Goal: Task Accomplishment & Management: Use online tool/utility

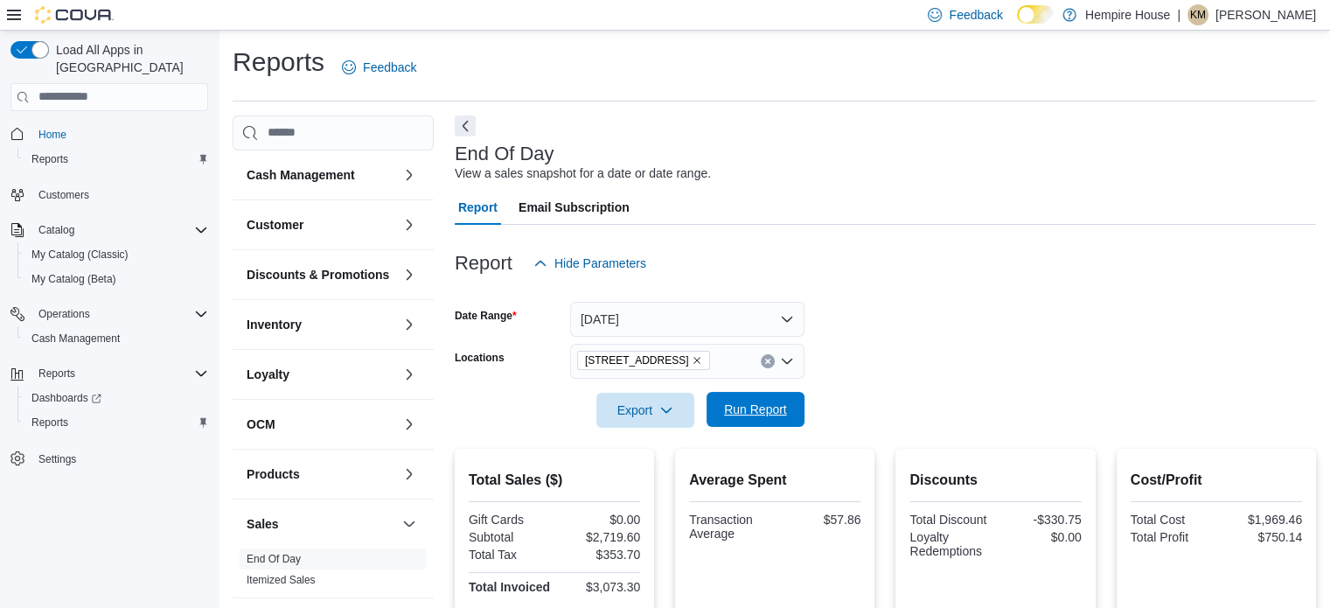
click at [786, 409] on span "Run Report" at bounding box center [755, 409] width 63 height 17
click at [737, 424] on span "Run Report" at bounding box center [755, 409] width 77 height 35
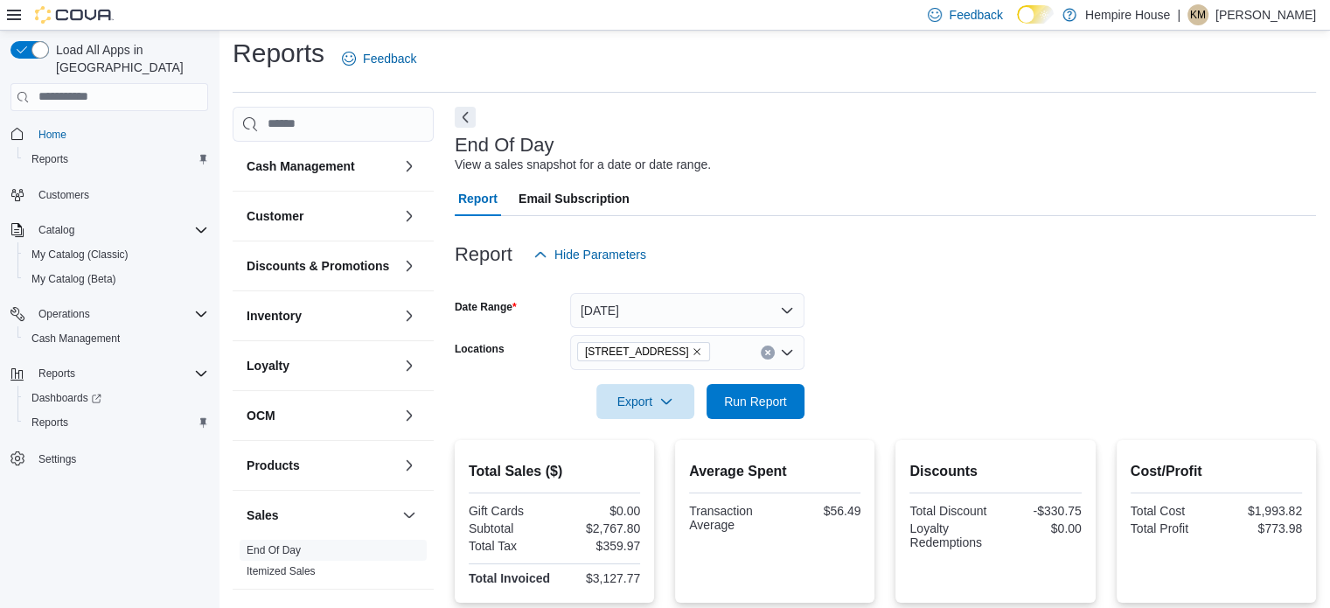
scroll to position [350, 0]
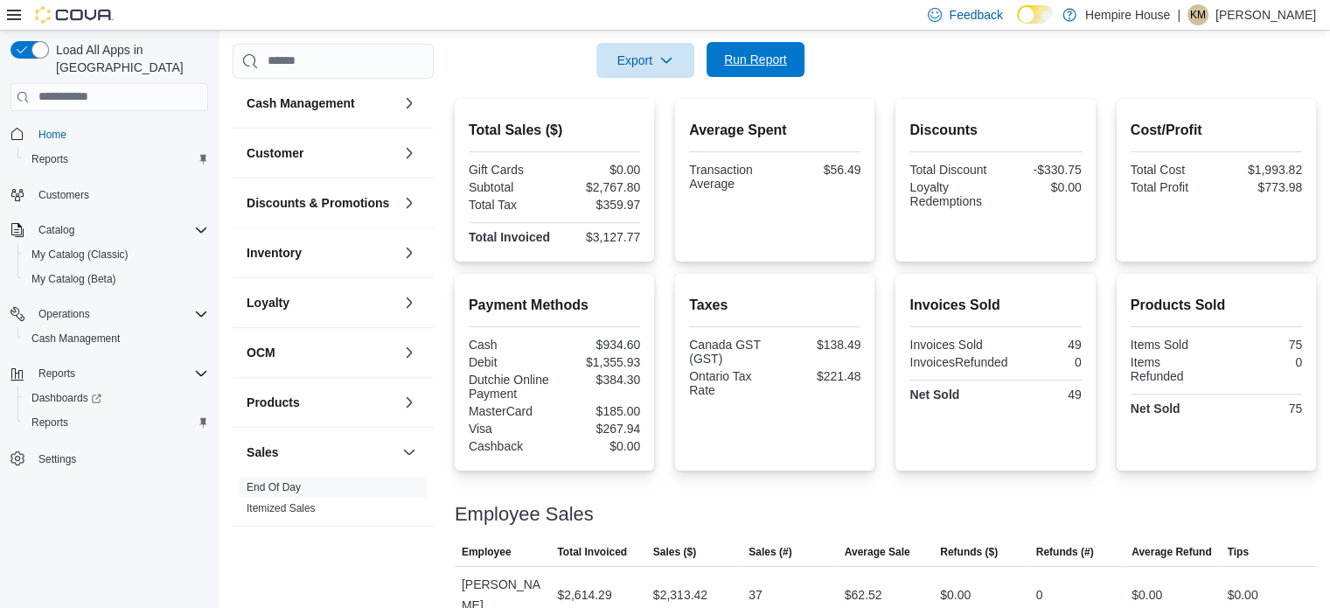
click at [775, 62] on span "Run Report" at bounding box center [755, 59] width 63 height 17
click at [660, 55] on icon "button" at bounding box center [667, 59] width 14 height 14
click at [645, 122] on button "Export to Pdf" at bounding box center [648, 130] width 100 height 35
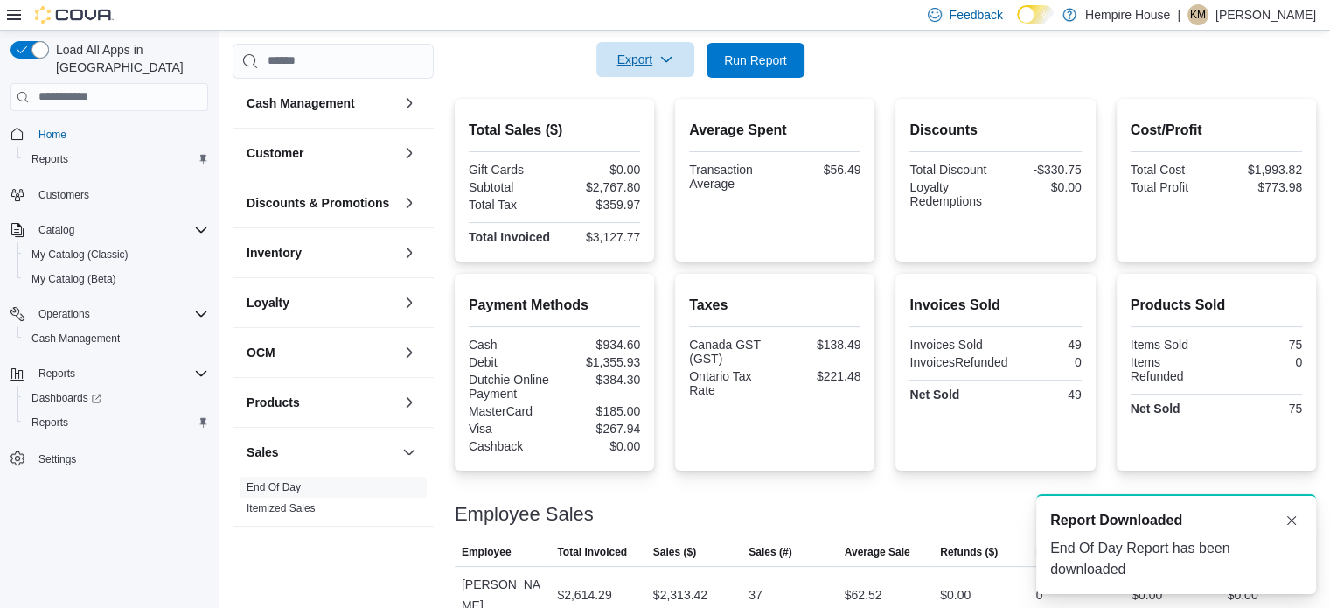
scroll to position [0, 0]
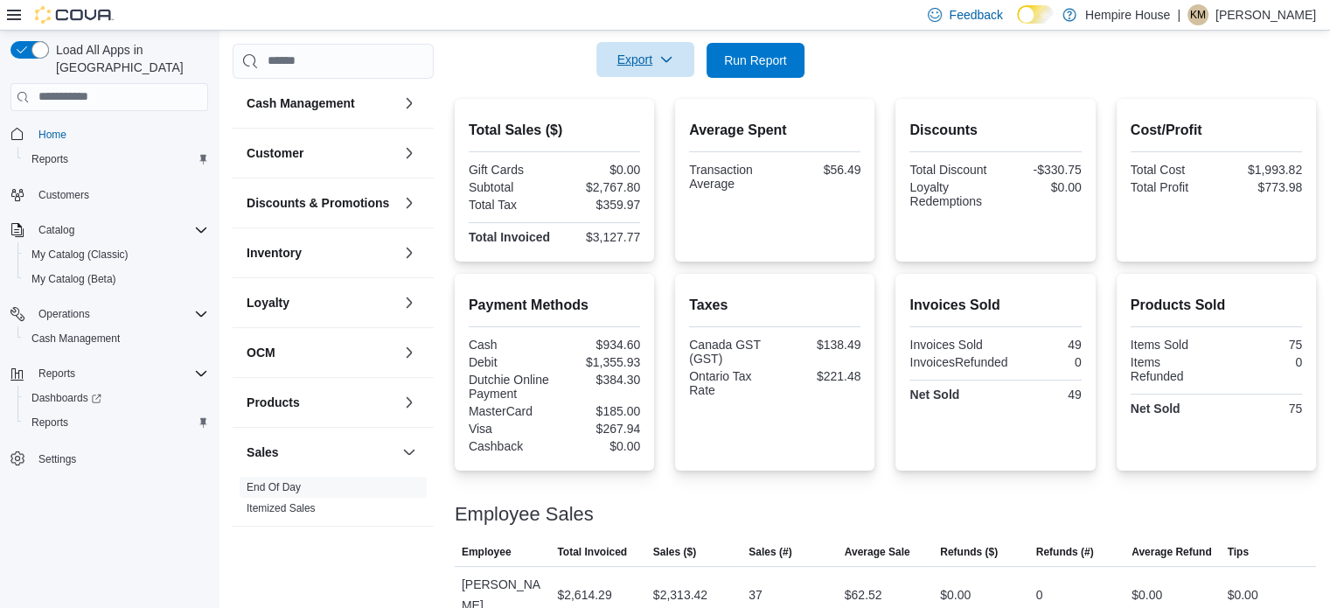
click at [1262, 23] on p "[PERSON_NAME]" at bounding box center [1266, 14] width 101 height 21
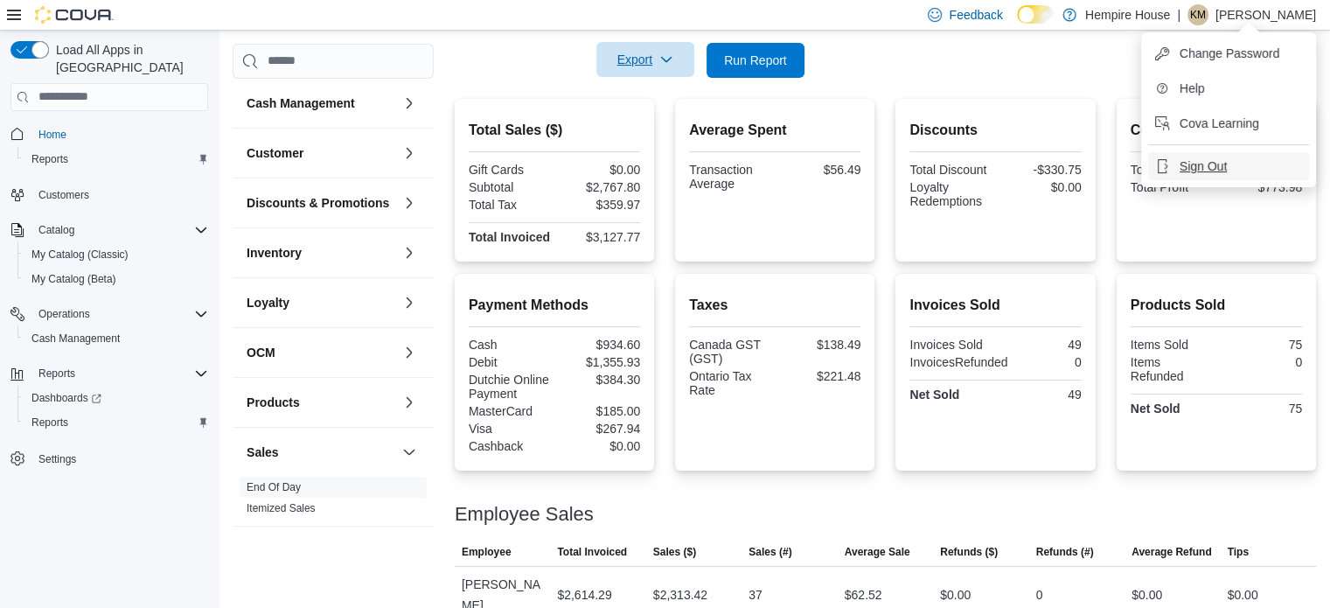
click at [1224, 164] on span "Sign Out" at bounding box center [1203, 165] width 47 height 17
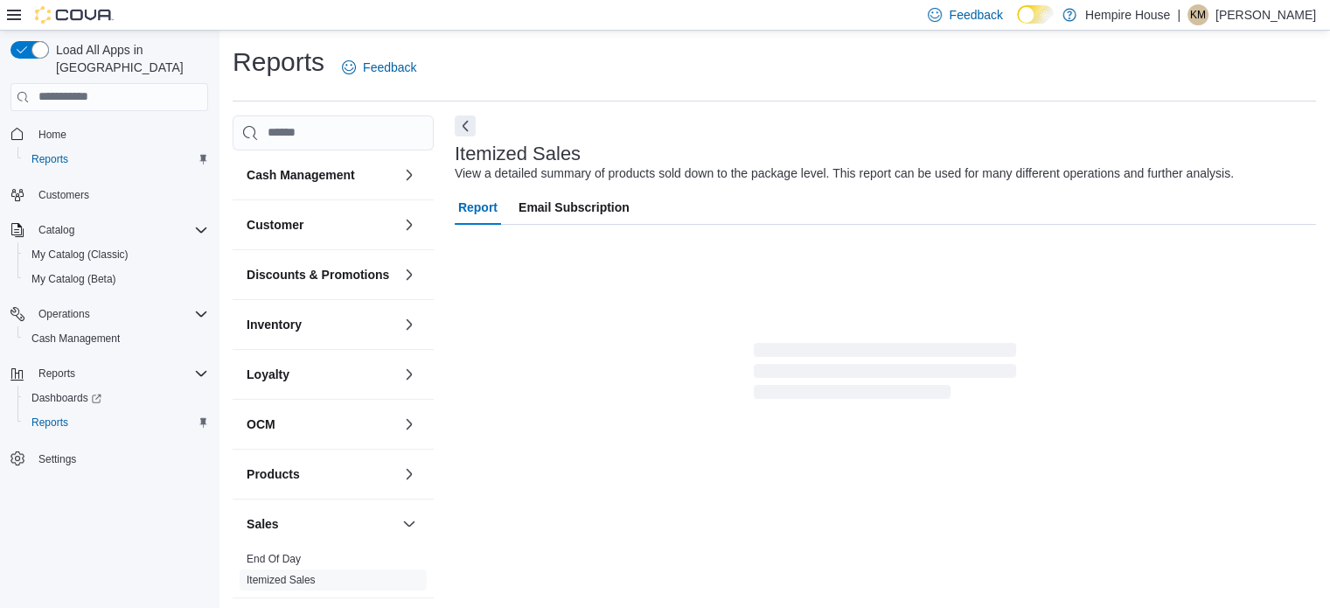
scroll to position [40, 0]
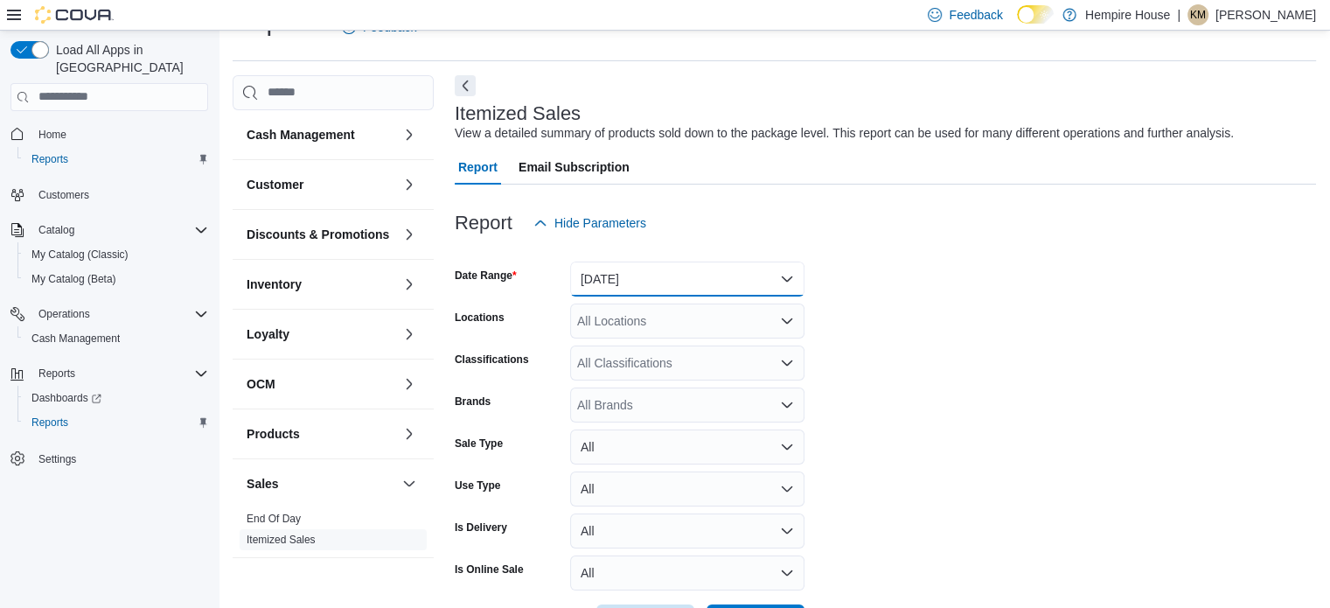
click at [653, 270] on button "[DATE]" at bounding box center [687, 279] width 234 height 35
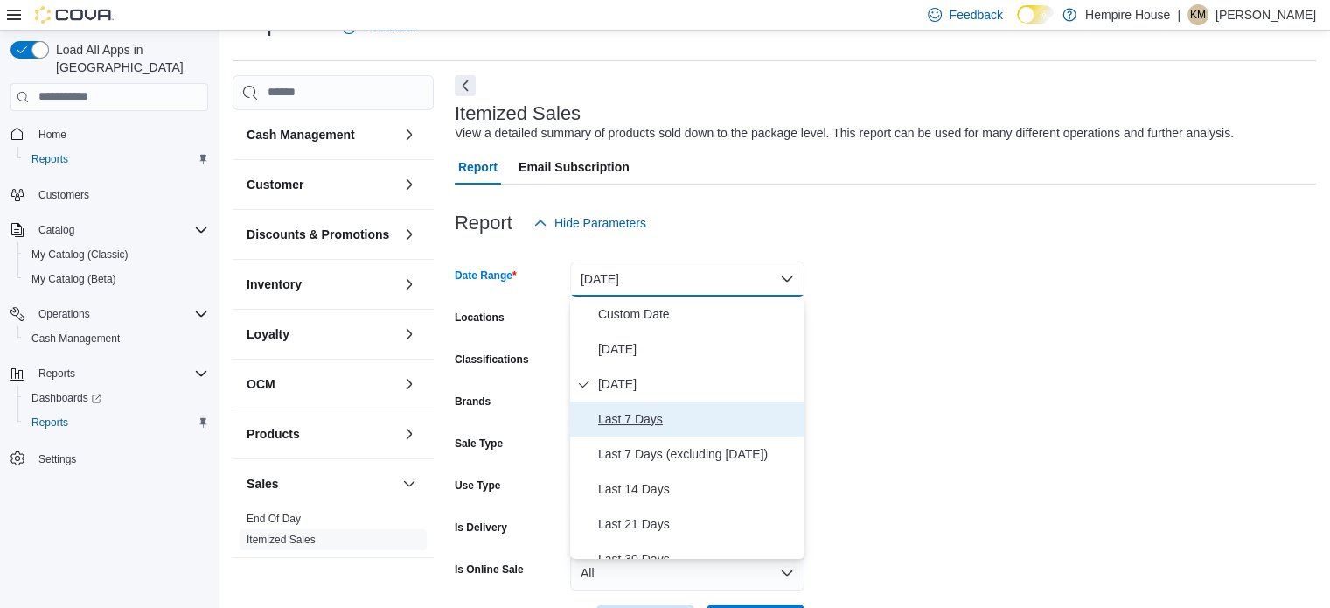
click at [651, 413] on span "Last 7 Days" at bounding box center [697, 419] width 199 height 21
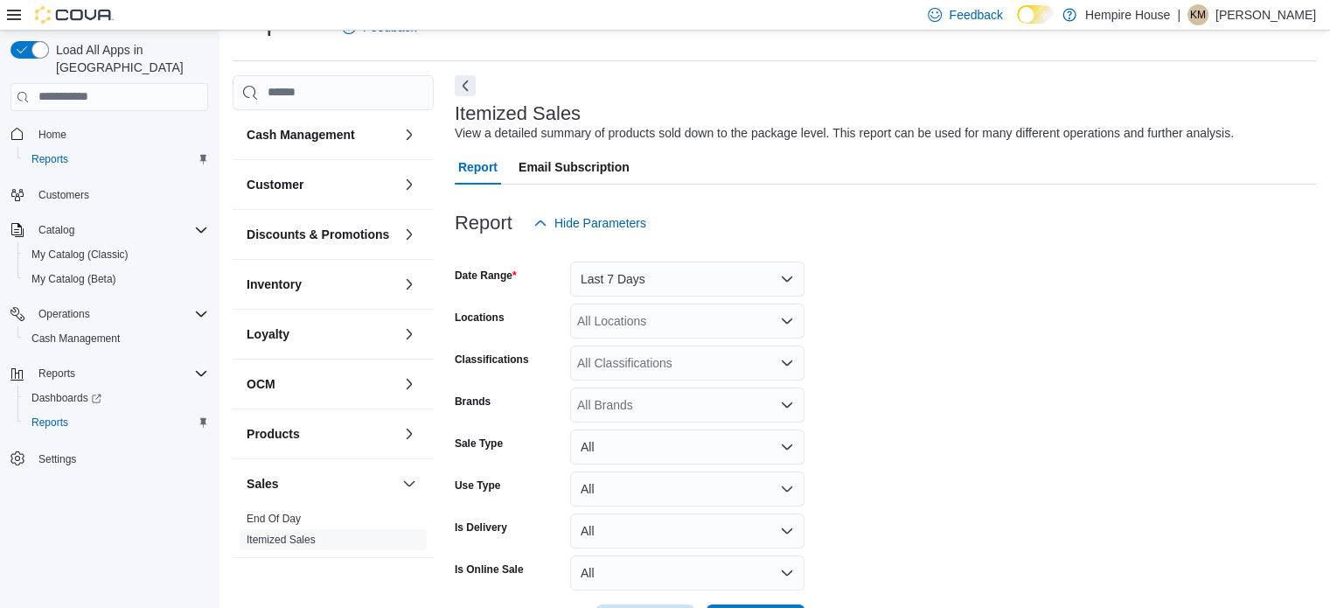
click at [976, 335] on form "Date Range Last 7 Days Locations All Locations Classifications All Classificati…" at bounding box center [886, 440] width 862 height 399
click at [630, 321] on div "All Locations" at bounding box center [687, 321] width 234 height 35
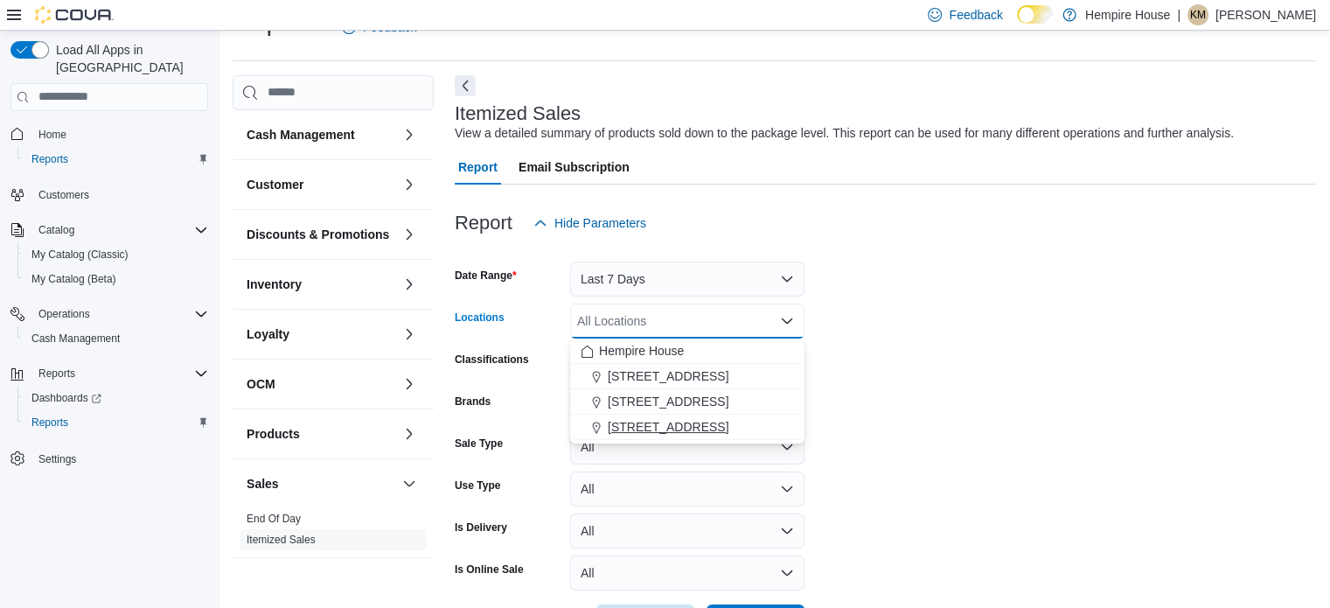
click at [667, 436] on button "[STREET_ADDRESS]" at bounding box center [687, 427] width 234 height 25
click at [911, 393] on form "Date Range Last 7 Days Locations [STREET_ADDRESS] Combo box. Selected. [STREET_…" at bounding box center [886, 440] width 862 height 399
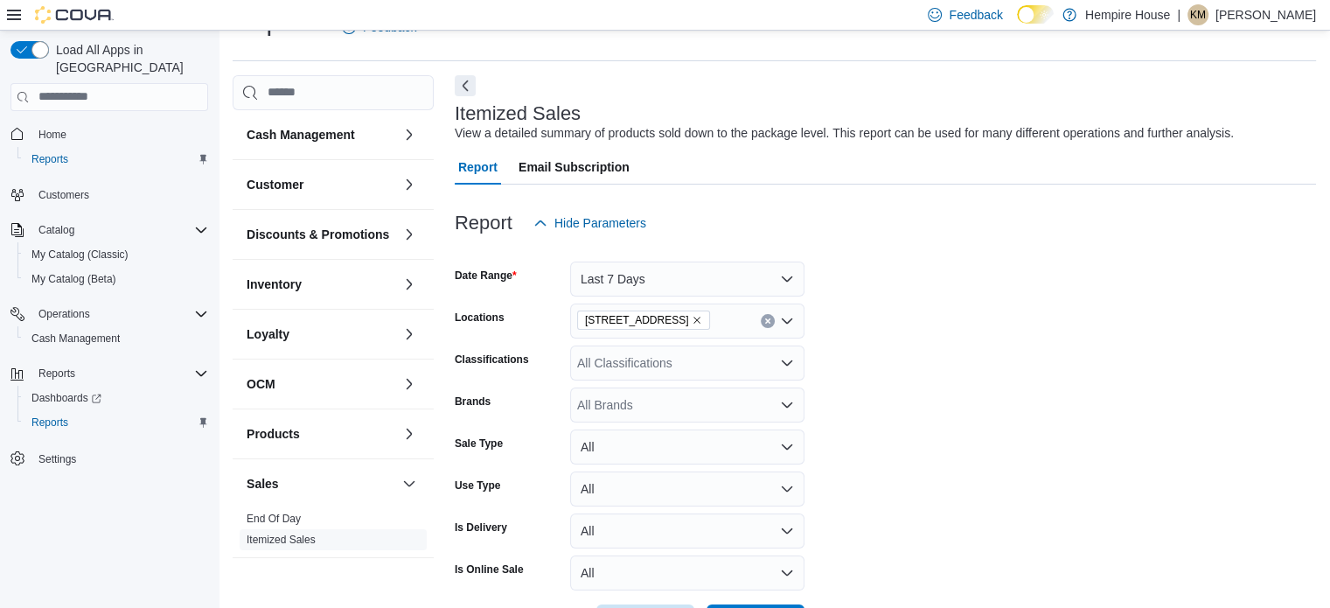
click at [646, 404] on div "All Brands" at bounding box center [687, 405] width 234 height 35
type input "******"
click at [613, 339] on span "Spinach" at bounding box center [687, 345] width 213 height 17
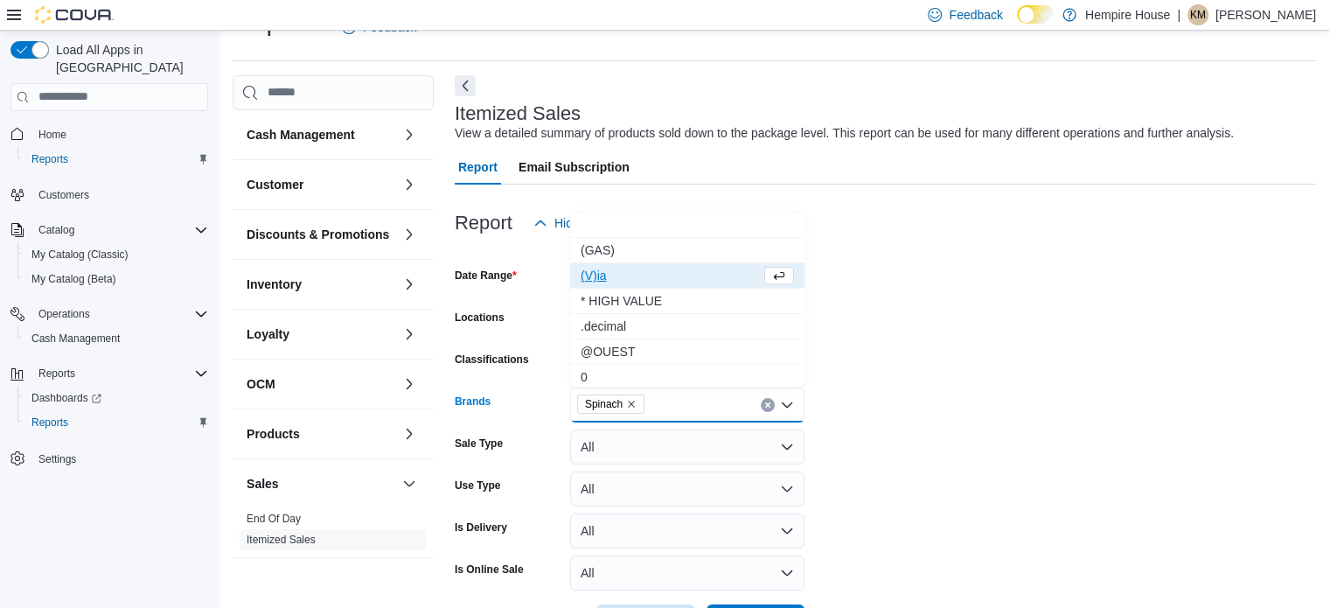
click at [980, 365] on form "Date Range Last 7 Days Locations [STREET_ADDRESS] Classifications All Classific…" at bounding box center [886, 440] width 862 height 399
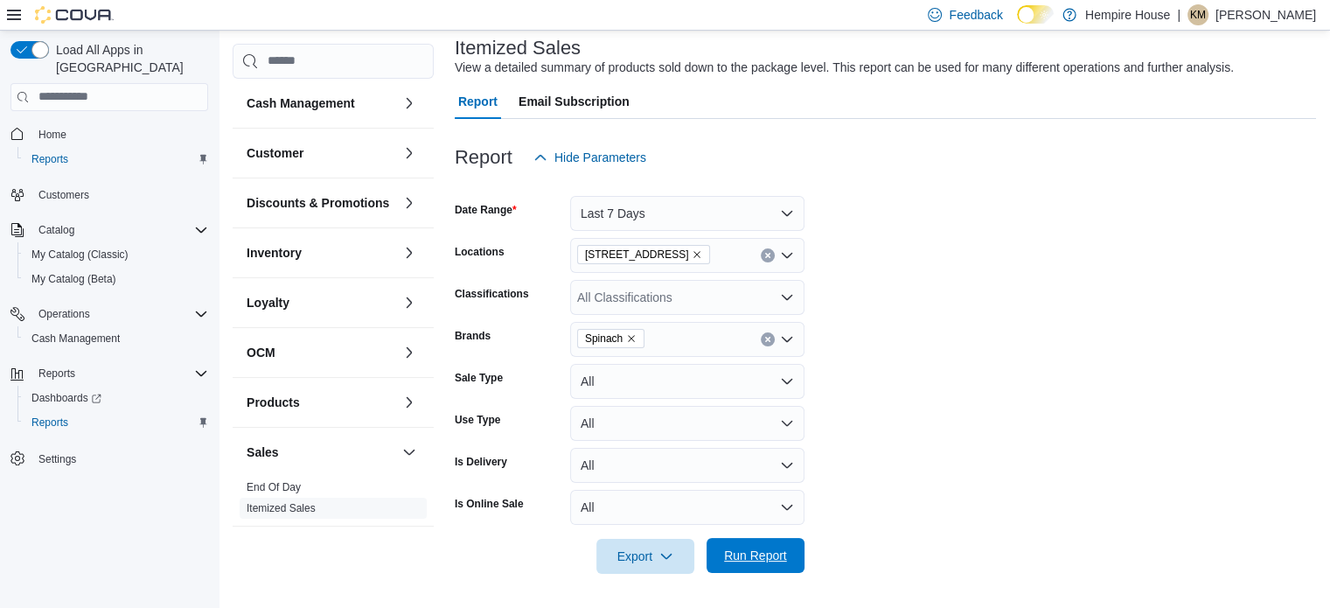
click at [736, 551] on span "Run Report" at bounding box center [755, 555] width 63 height 17
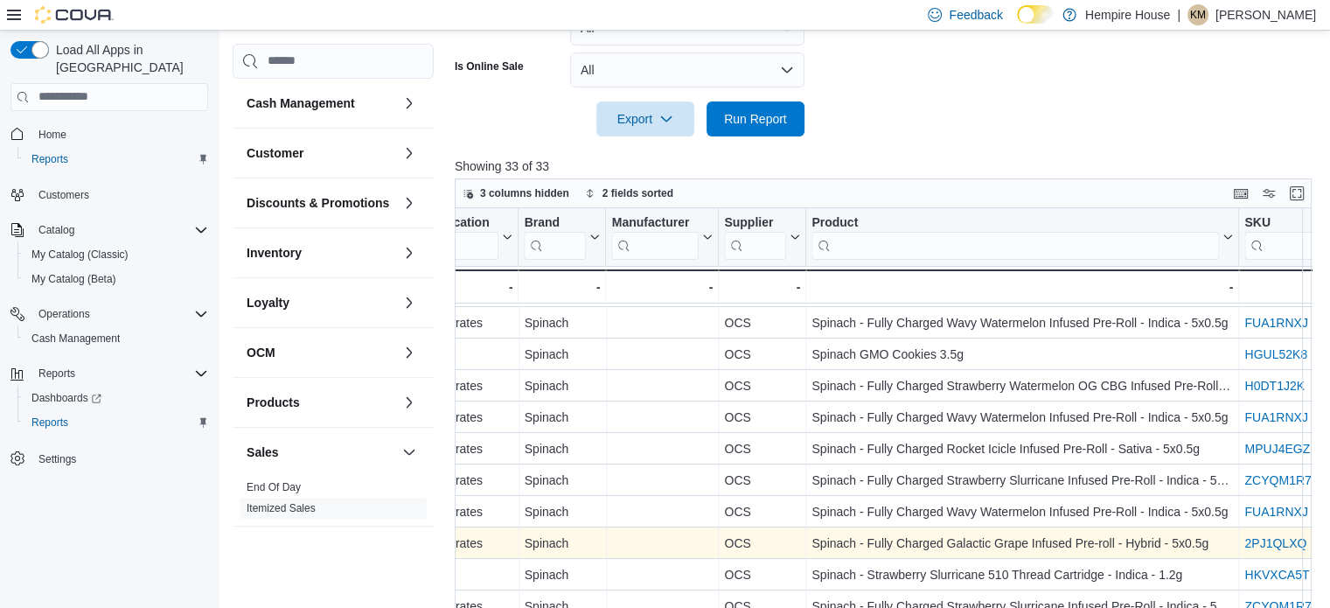
scroll to position [28, 1644]
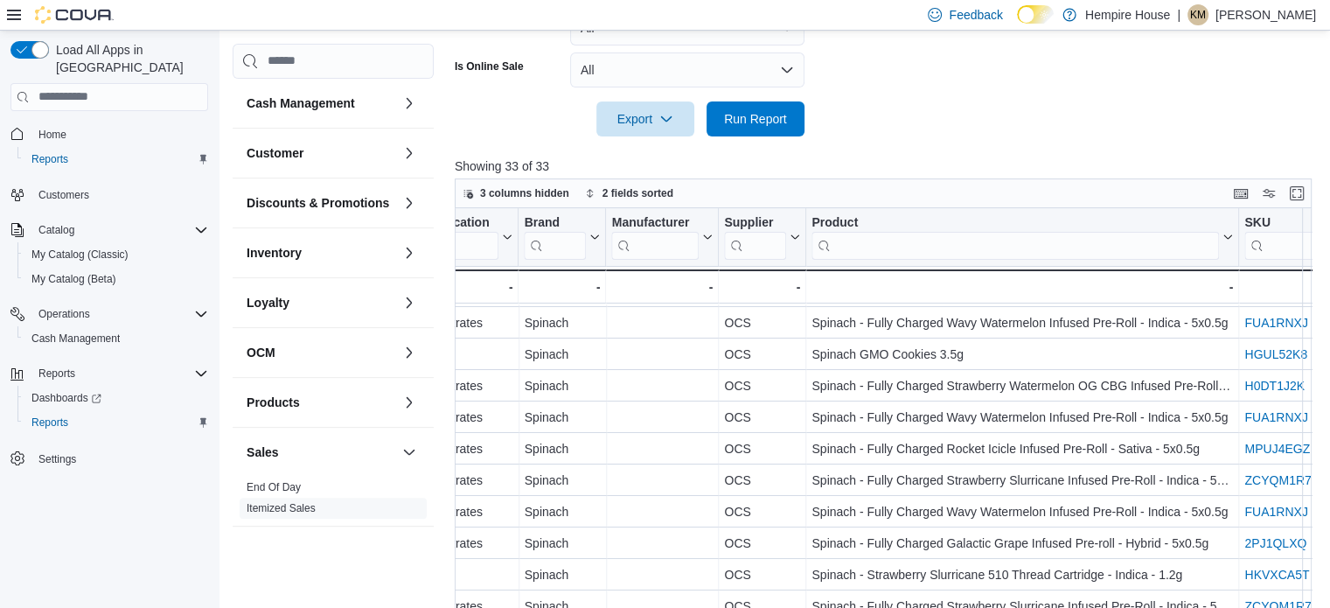
click at [917, 143] on div at bounding box center [888, 146] width 866 height 21
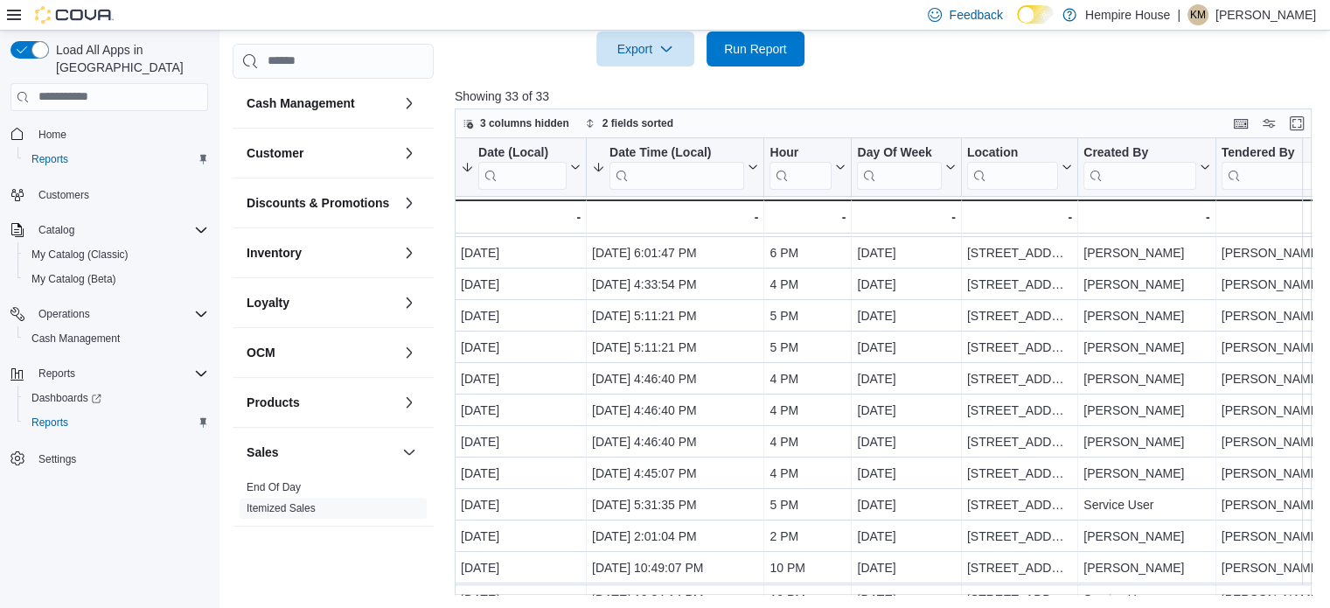
scroll to position [28, 131]
